Goal: Browse casually

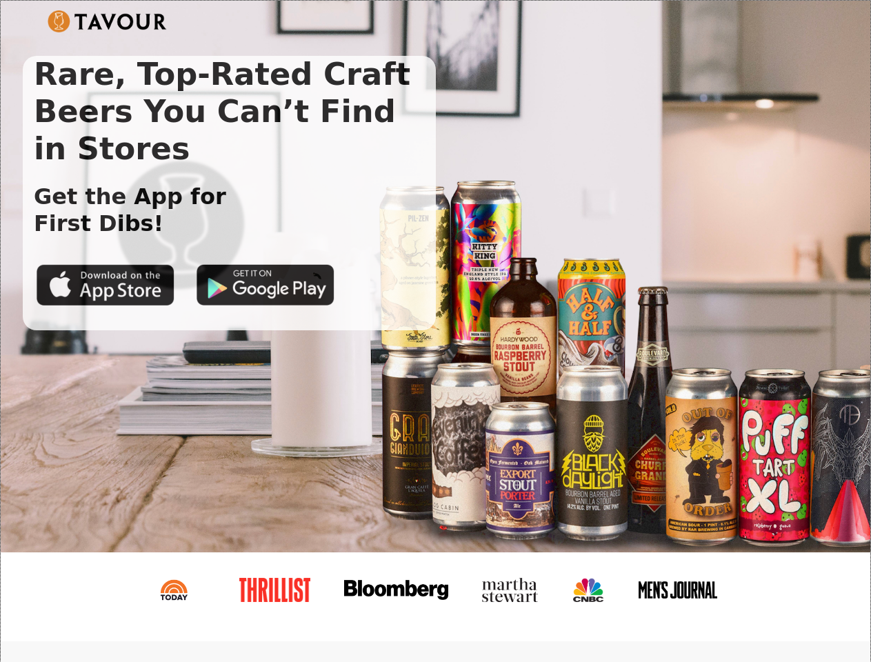
click at [107, 21] on img at bounding box center [107, 21] width 119 height 22
